Goal: Task Accomplishment & Management: Use online tool/utility

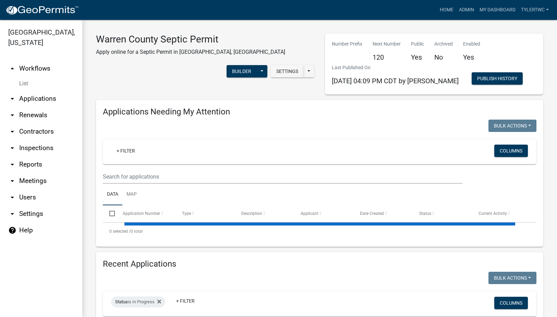
select select "2: 50"
select select "3: 100"
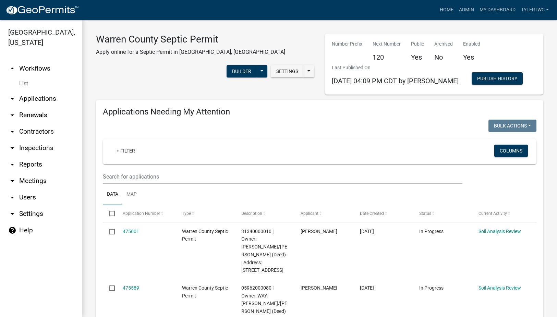
click at [44, 90] on link "arrow_drop_down Applications" at bounding box center [41, 98] width 82 height 16
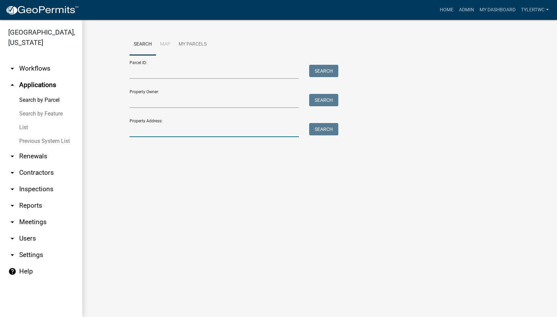
click at [159, 124] on input "Property Address:" at bounding box center [214, 130] width 170 height 14
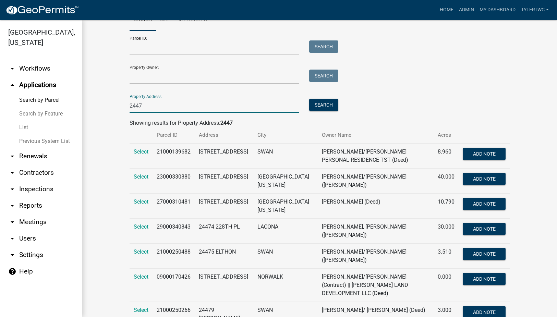
scroll to position [38, 0]
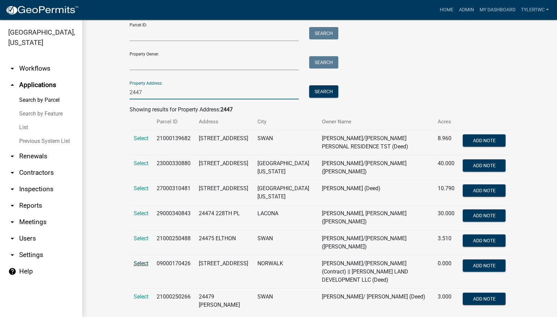
type input "2447"
click at [141, 260] on span "Select" at bounding box center [141, 263] width 15 height 7
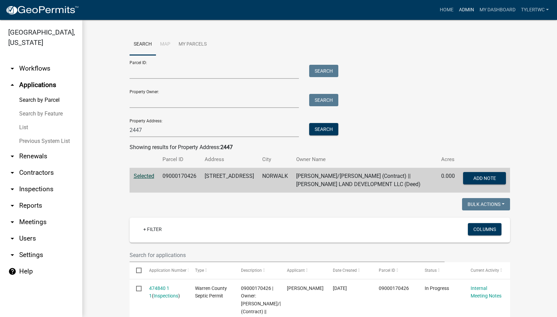
click at [462, 7] on link "Admin" at bounding box center [466, 9] width 21 height 13
